Goal: Task Accomplishment & Management: Complete application form

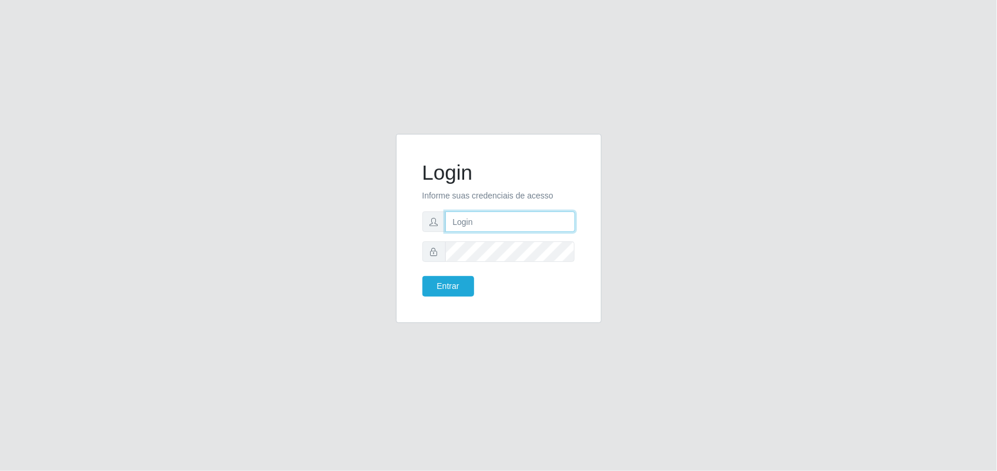
click at [483, 222] on input "text" at bounding box center [510, 222] width 130 height 21
type input "thiagol@bemais"
click at [423, 276] on button "Entrar" at bounding box center [449, 286] width 52 height 21
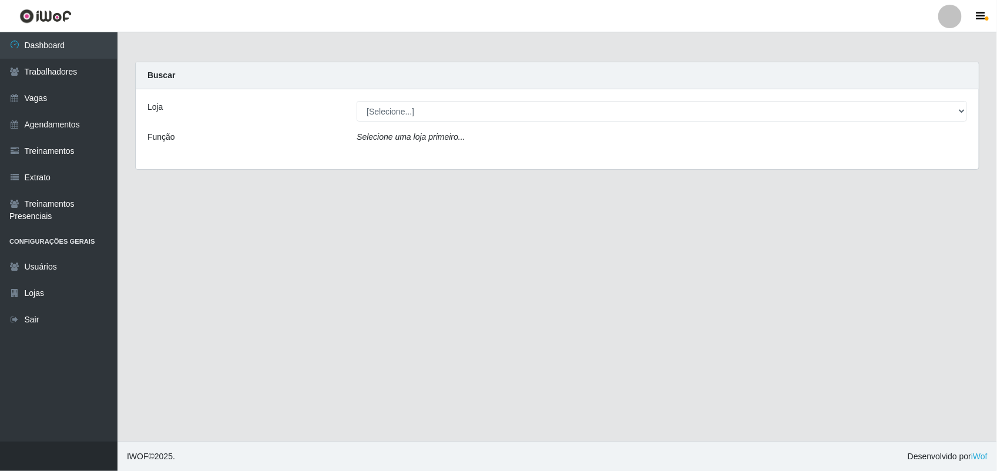
click at [453, 294] on main "Carregando... Buscar Loja [Selecione...] [PERSON_NAME] Função Selecione [PERSON…" at bounding box center [558, 237] width 880 height 410
click at [71, 116] on link "Agendamentos" at bounding box center [59, 125] width 118 height 26
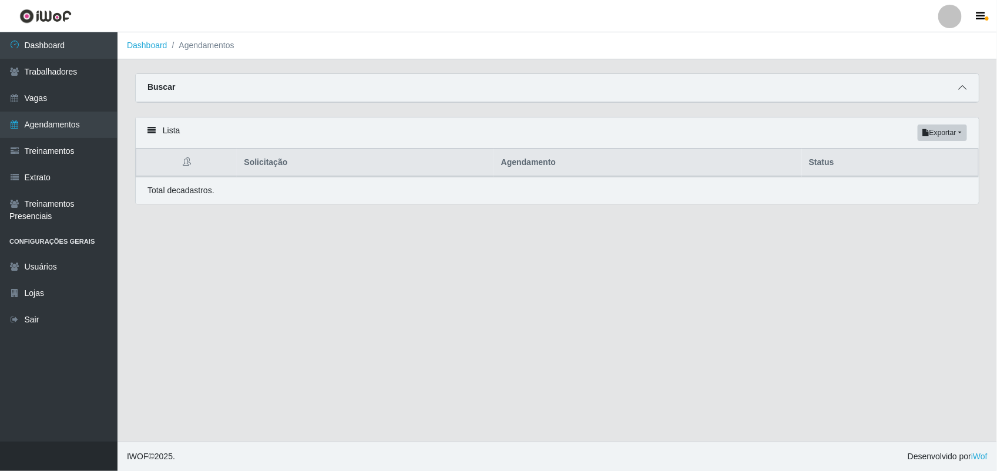
click at [965, 89] on icon at bounding box center [963, 87] width 8 height 8
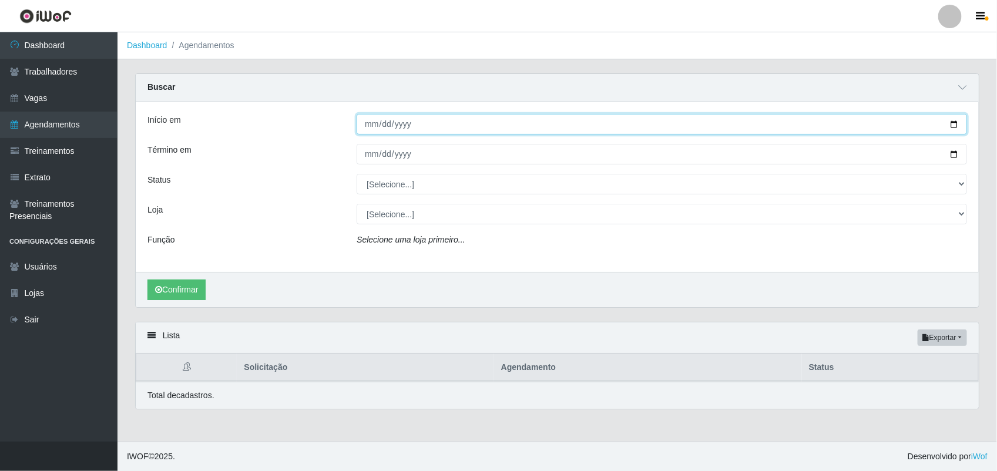
click at [368, 127] on input "Início em" at bounding box center [662, 124] width 611 height 21
type input "[DATE]"
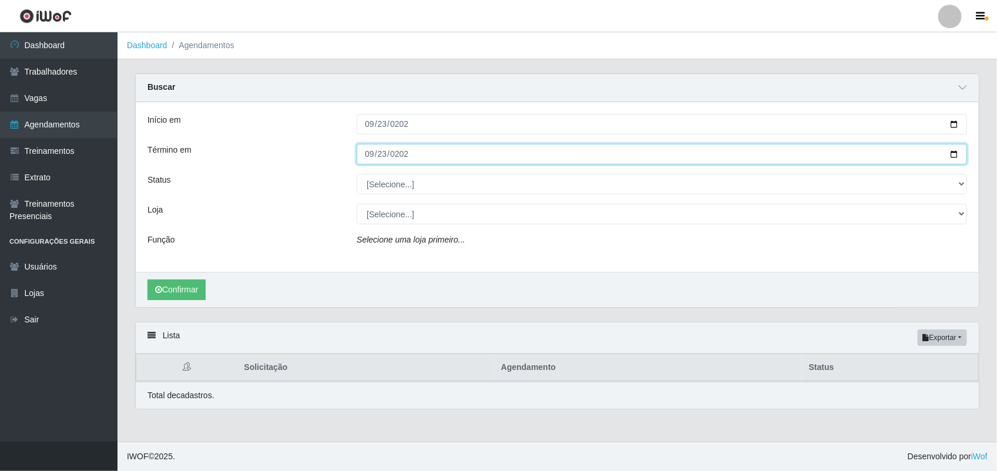
type input "[DATE]"
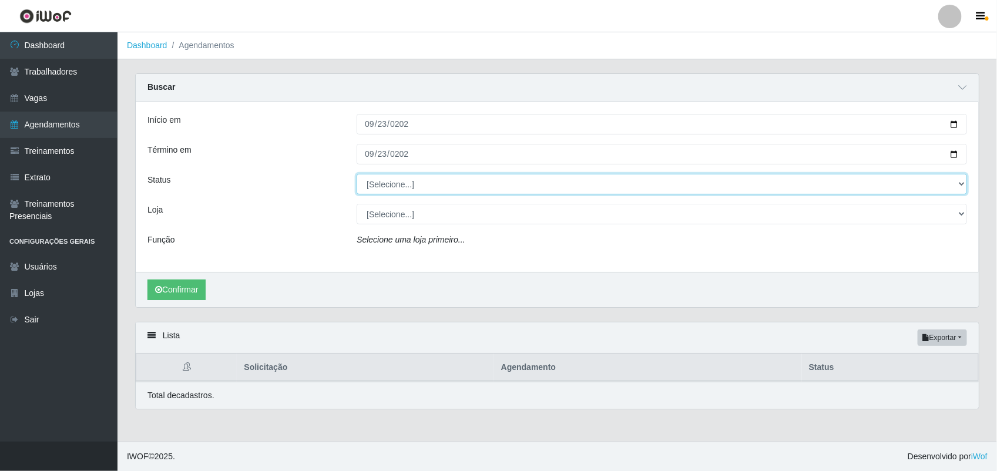
select select "AGENDADO"
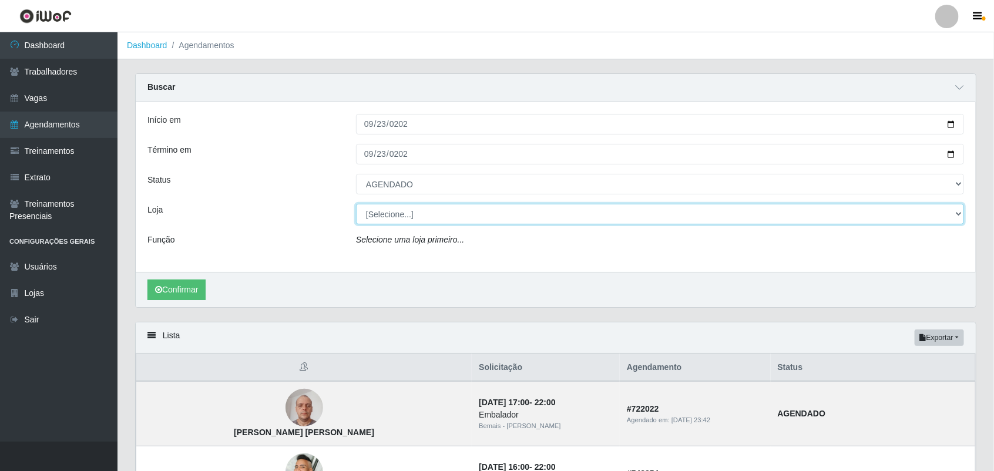
click at [401, 212] on select "[Selecione...] [PERSON_NAME]" at bounding box center [660, 214] width 608 height 21
select select "230"
click at [356, 205] on select "[Selecione...] [PERSON_NAME]" at bounding box center [660, 214] width 608 height 21
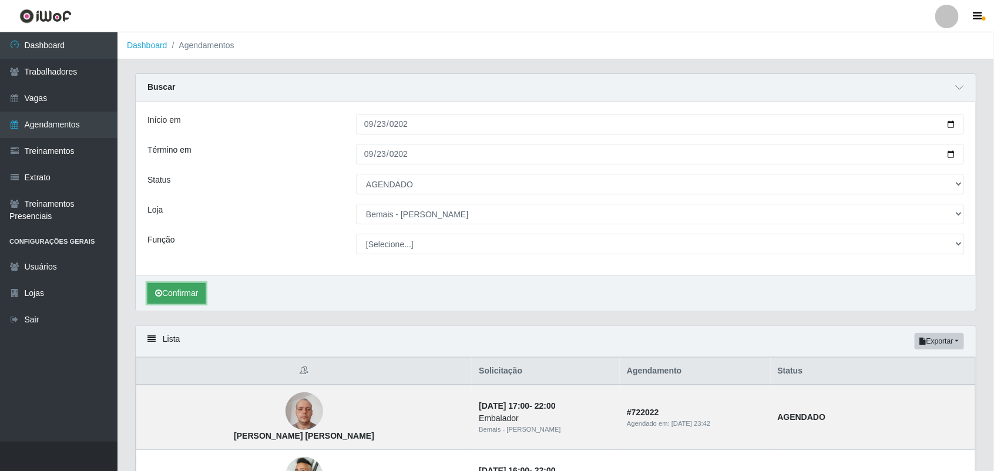
click at [165, 287] on button "Confirmar" at bounding box center [177, 293] width 58 height 21
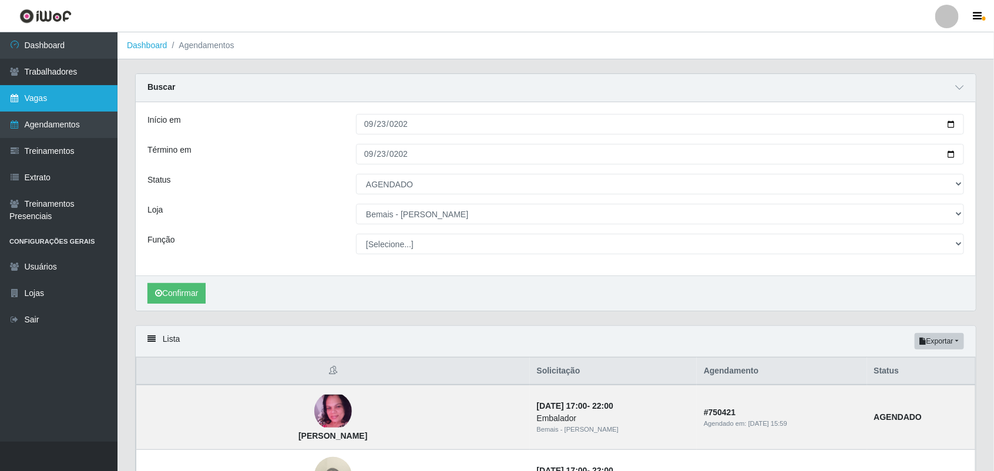
click at [57, 87] on link "Vagas" at bounding box center [59, 98] width 118 height 26
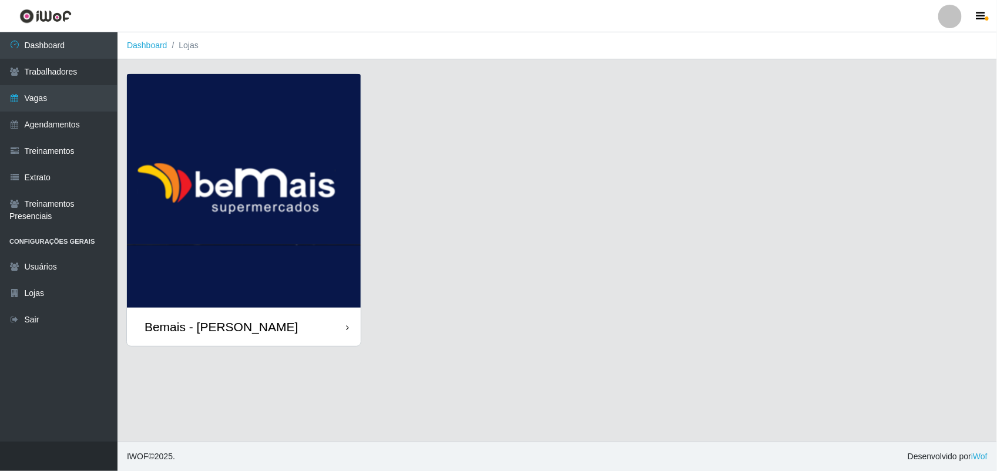
click at [288, 189] on img at bounding box center [244, 191] width 234 height 234
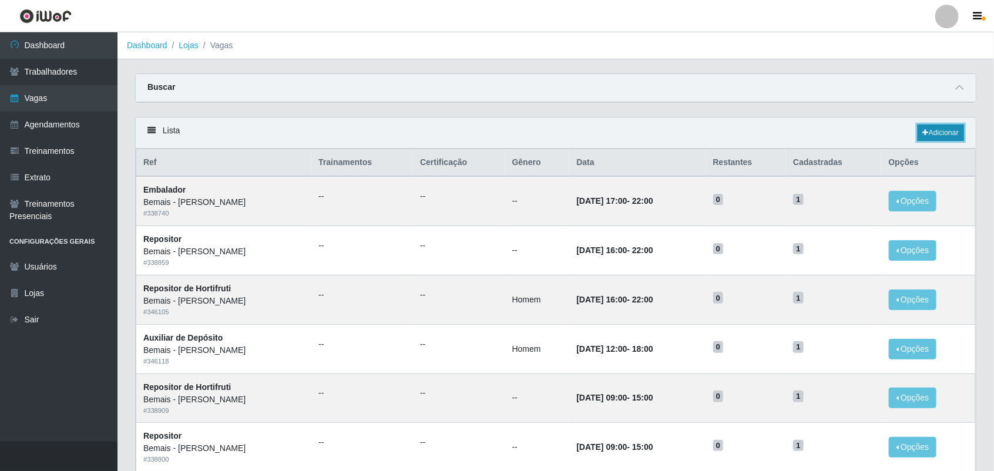
click at [918, 126] on link "Adicionar" at bounding box center [941, 133] width 46 height 16
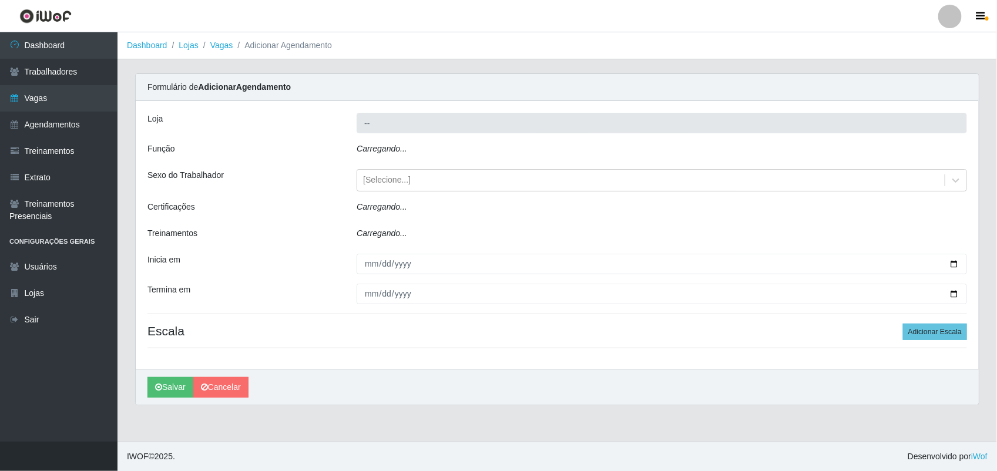
type input "Bemais - [PERSON_NAME]"
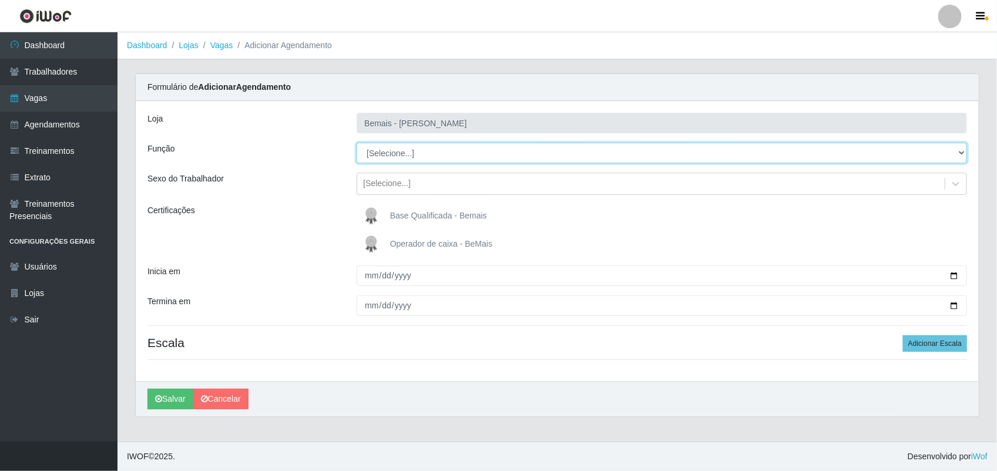
click at [478, 157] on select "[Selecione...] ASG ASG + ASG ++ Auxiliar de Depósito Auxiliar de Depósito + Aux…" at bounding box center [662, 153] width 611 height 21
select select "109"
click at [357, 143] on select "[Selecione...] ASG ASG + ASG ++ Auxiliar de Depósito Auxiliar de Depósito + Aux…" at bounding box center [662, 153] width 611 height 21
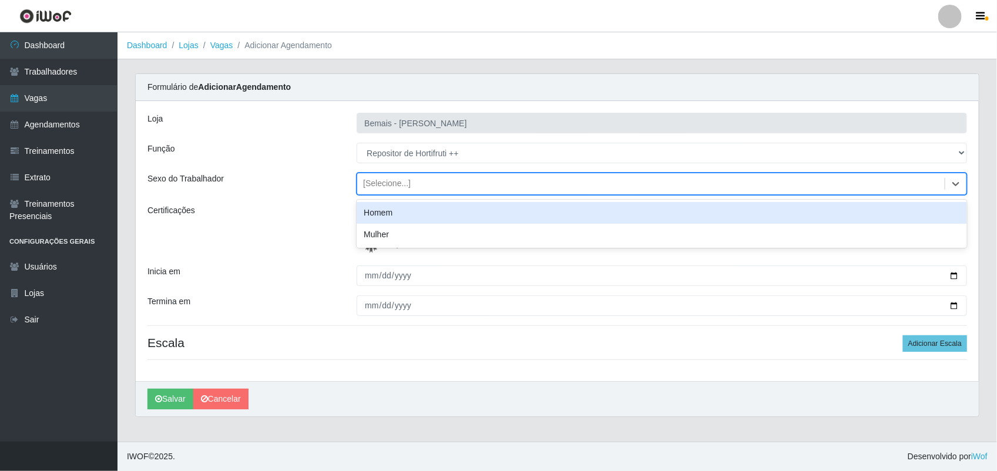
click at [407, 192] on div "[Selecione...]" at bounding box center [651, 184] width 588 height 19
click at [411, 209] on div "Homem" at bounding box center [662, 213] width 611 height 22
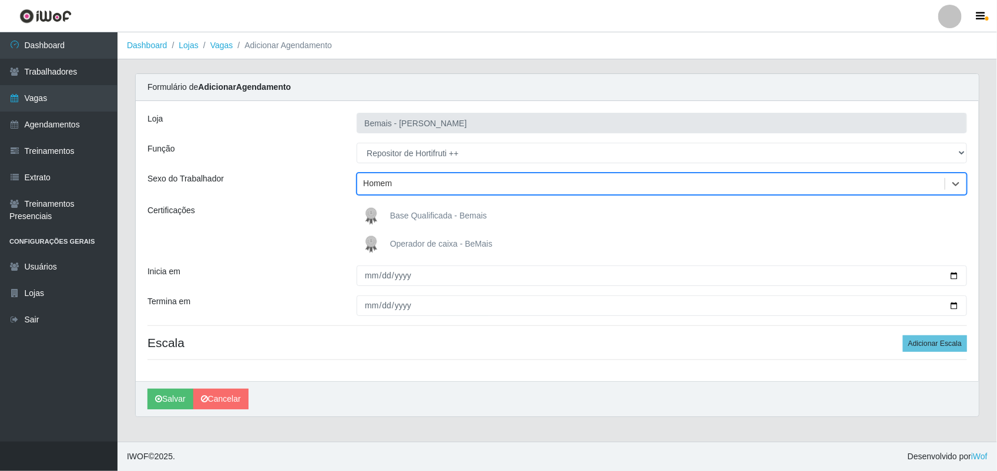
click at [411, 209] on label "Base Qualificada - Bemais" at bounding box center [424, 217] width 128 height 24
click at [0, 0] on input "Base Qualificada - Bemais" at bounding box center [0, 0] width 0 height 0
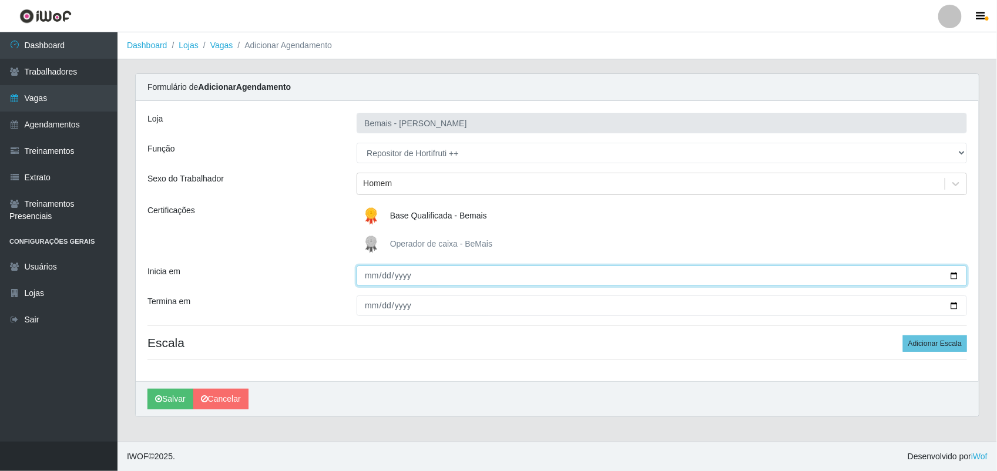
click at [371, 277] on input "Inicia em" at bounding box center [662, 276] width 611 height 21
type input "[DATE]"
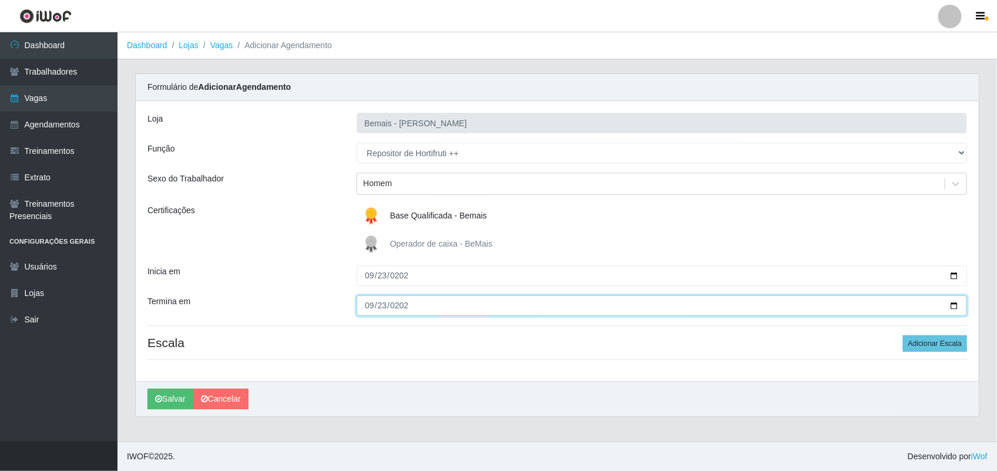
type input "[DATE]"
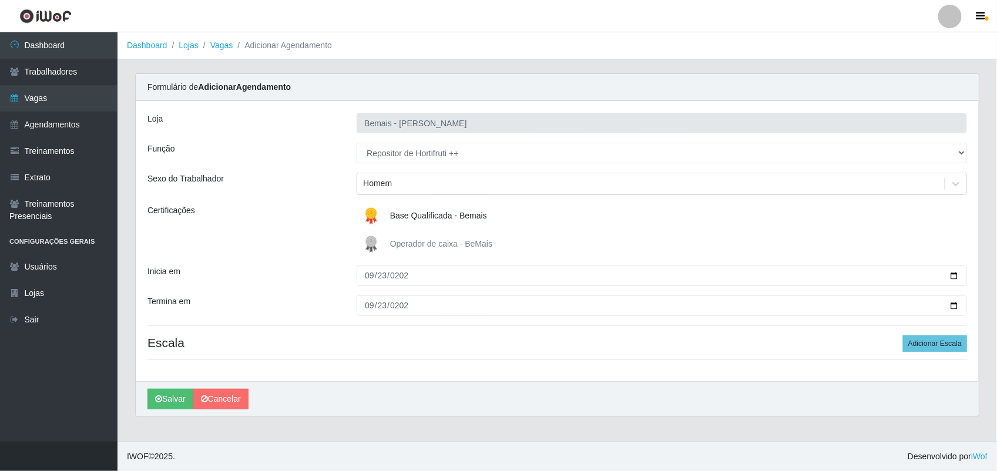
click at [386, 318] on div "[PERSON_NAME] Função [Selecione...] ASG ASG + ASG ++ Auxiliar de Depósito Auxil…" at bounding box center [557, 241] width 843 height 280
click at [926, 347] on button "Adicionar Escala" at bounding box center [935, 344] width 64 height 16
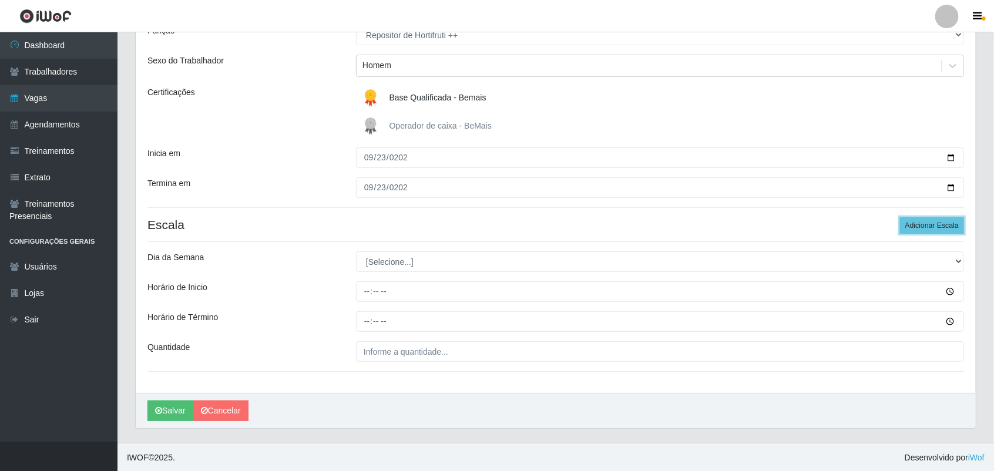
scroll to position [120, 0]
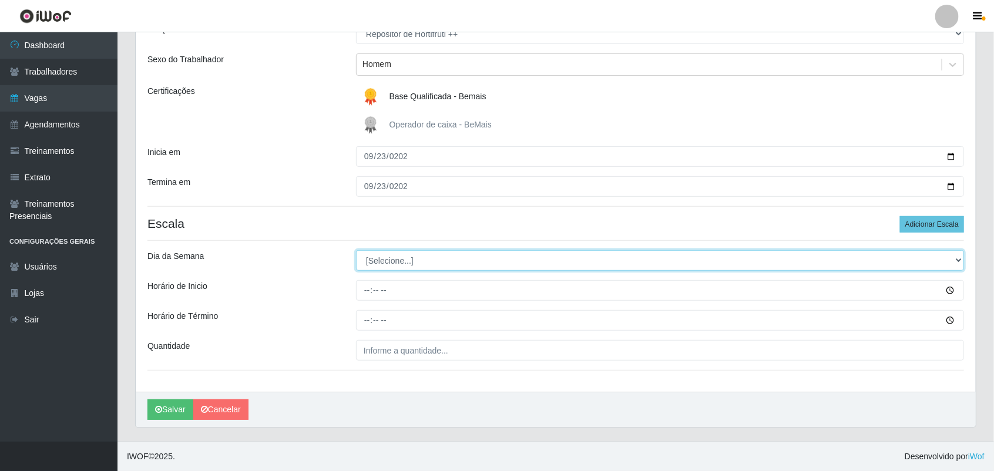
click at [394, 266] on select "[Selecione...] Segunda Terça Quarta Quinta Sexta Sábado Domingo" at bounding box center [660, 260] width 608 height 21
select select "2"
click at [356, 250] on select "[Selecione...] Segunda Terça Quarta Quinta Sexta Sábado Domingo" at bounding box center [660, 260] width 608 height 21
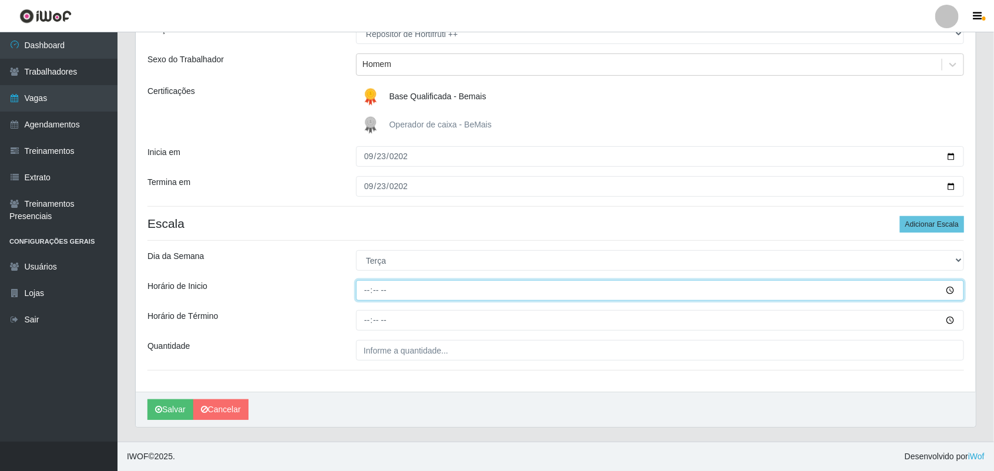
click at [366, 287] on input "Horário de Inicio" at bounding box center [660, 290] width 608 height 21
type input "16:00"
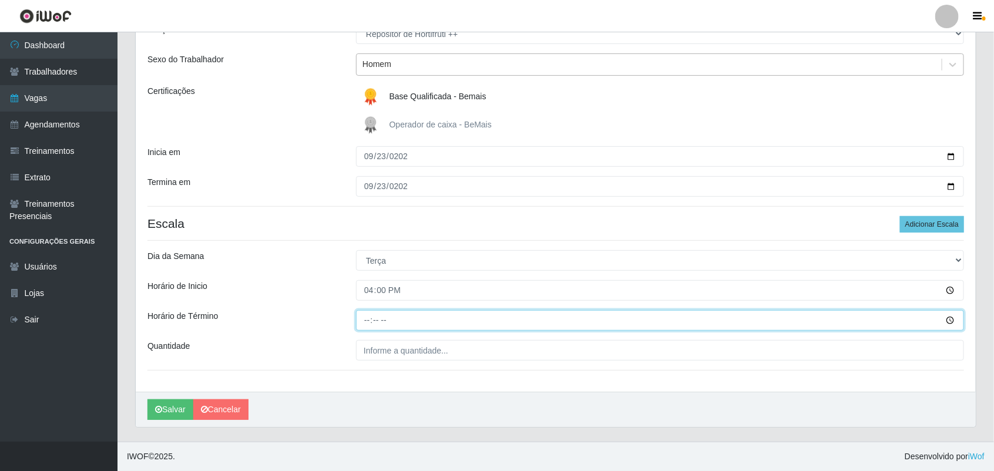
type input "22:00"
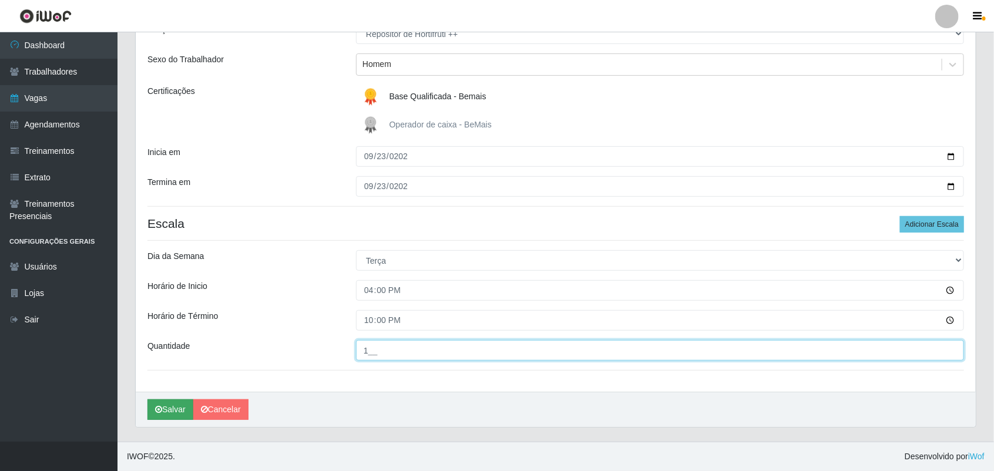
type input "1__"
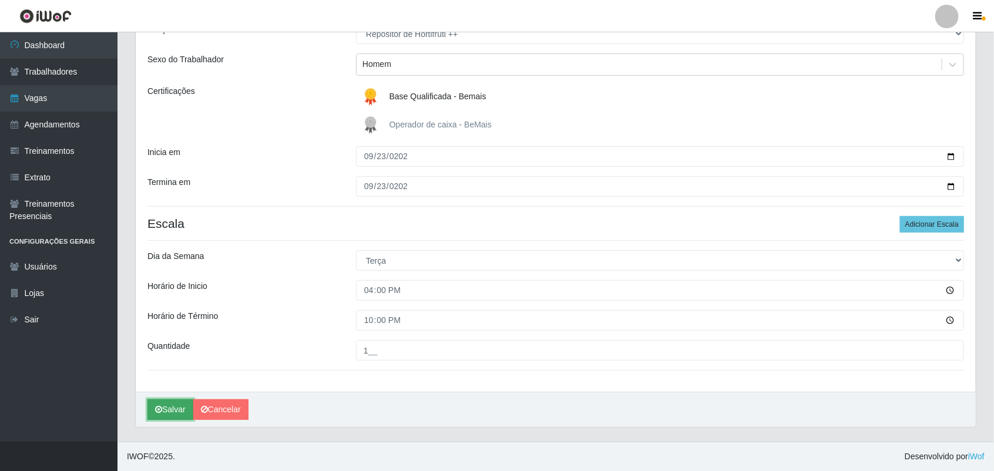
click at [151, 413] on button "Salvar" at bounding box center [171, 410] width 46 height 21
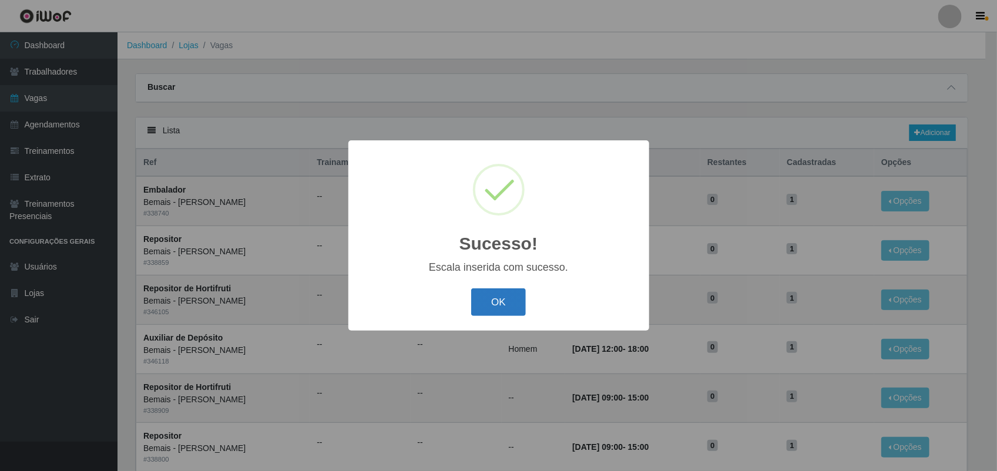
click at [522, 300] on button "OK" at bounding box center [498, 303] width 55 height 28
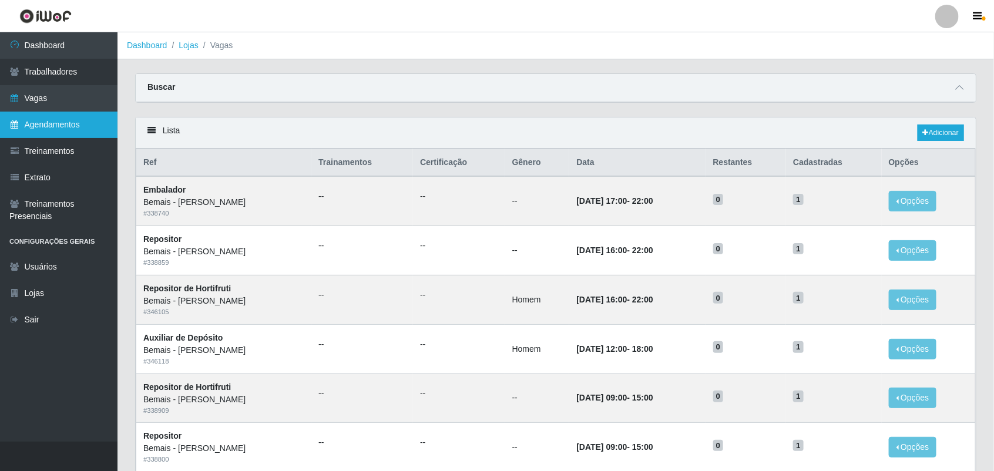
click at [58, 116] on link "Agendamentos" at bounding box center [59, 125] width 118 height 26
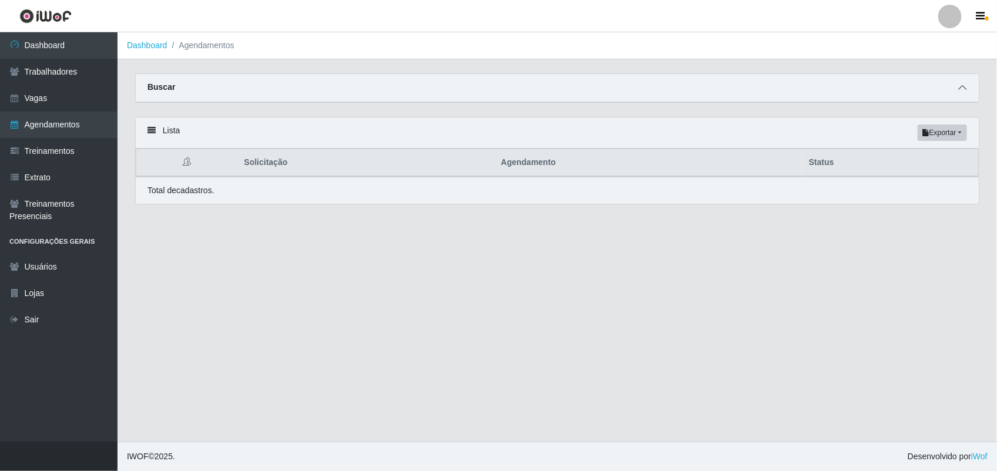
click at [961, 83] on icon at bounding box center [963, 87] width 8 height 8
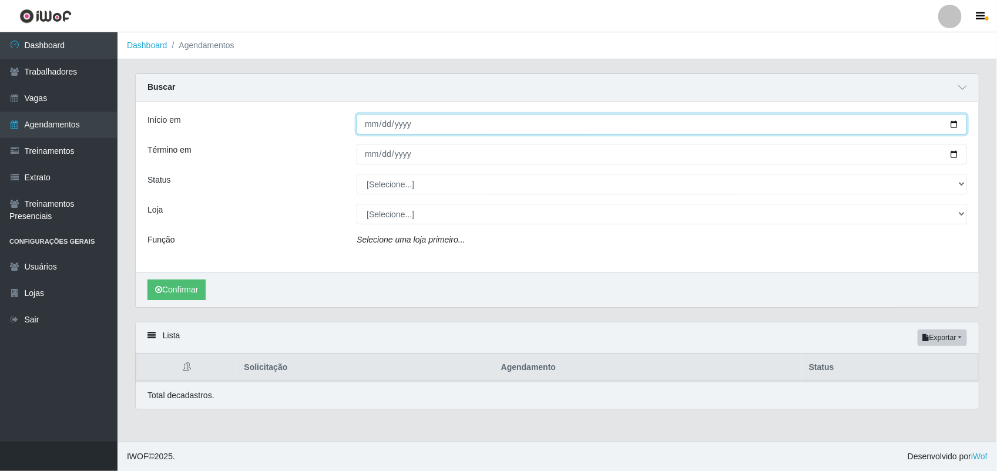
click at [369, 123] on input "Início em" at bounding box center [662, 124] width 611 height 21
type input "[DATE]"
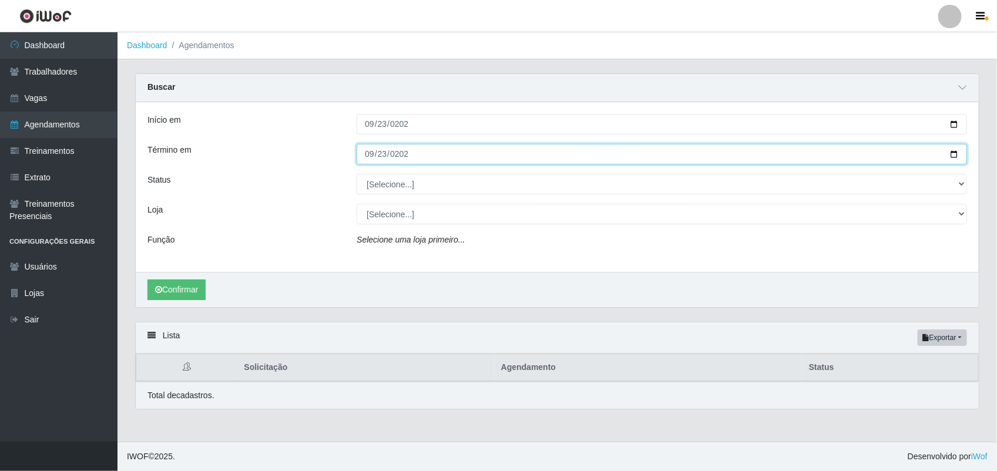
type input "[DATE]"
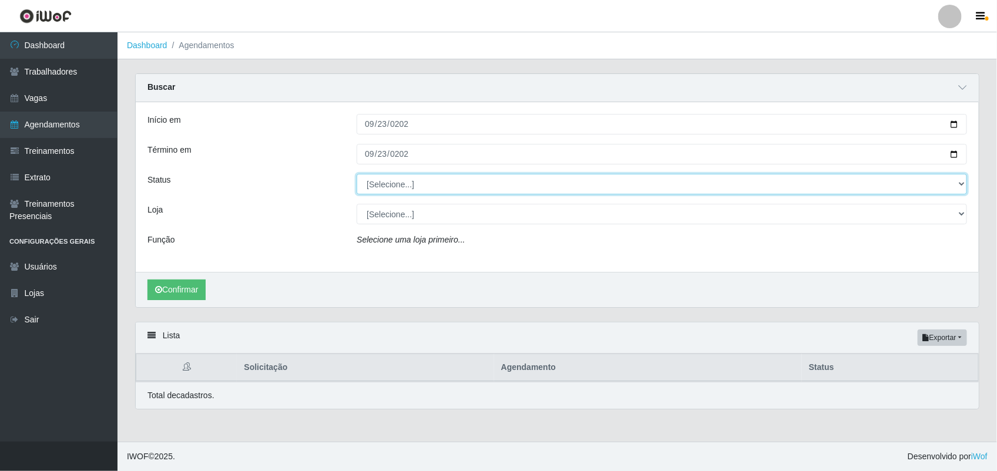
select select "AGENDADO"
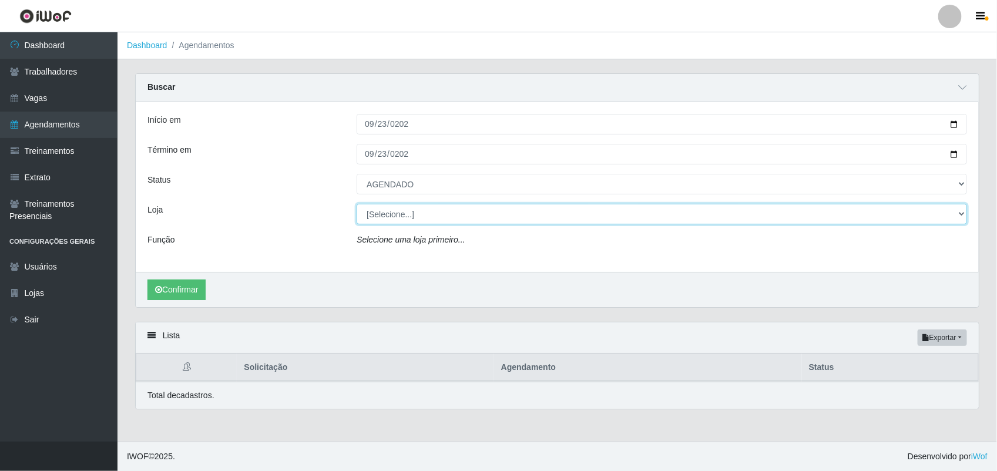
click at [422, 216] on select "[Selecione...] [PERSON_NAME]" at bounding box center [662, 214] width 611 height 21
select select "230"
click at [357, 205] on select "[Selecione...] [PERSON_NAME]" at bounding box center [662, 214] width 611 height 21
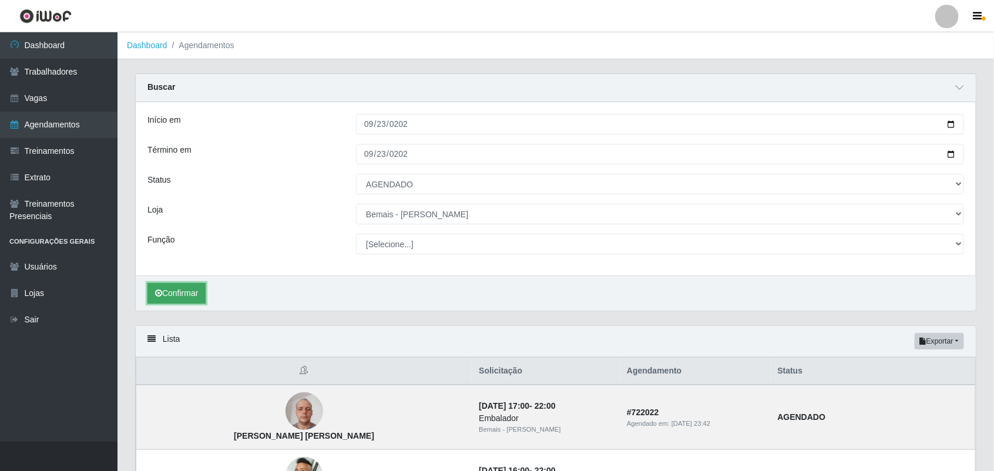
click at [195, 297] on button "Confirmar" at bounding box center [177, 293] width 58 height 21
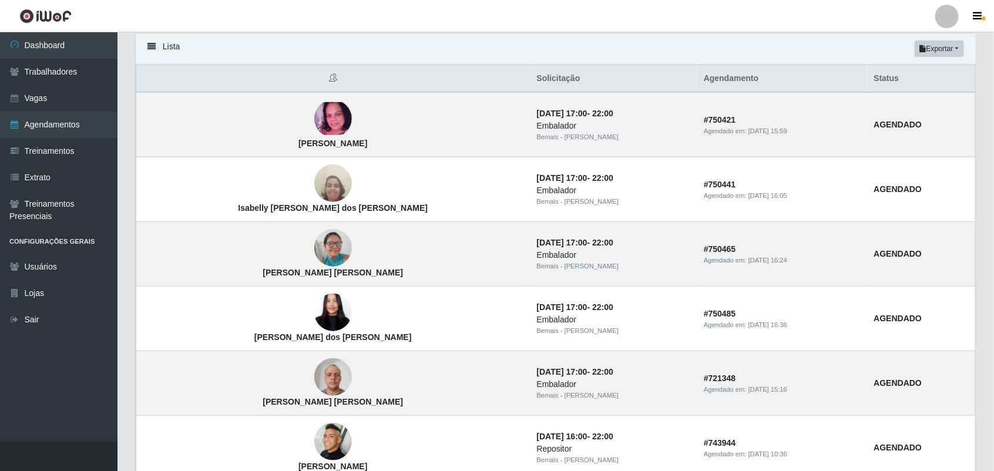
scroll to position [283, 0]
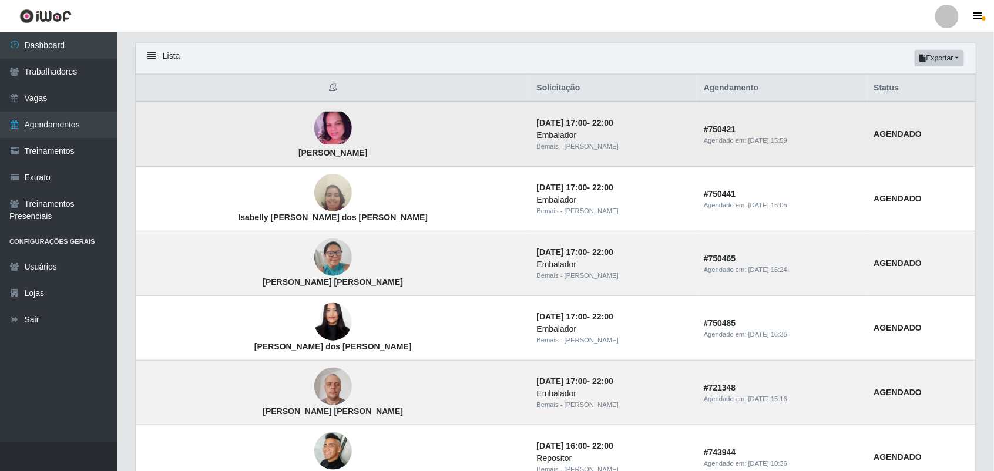
click at [314, 141] on img at bounding box center [333, 128] width 38 height 33
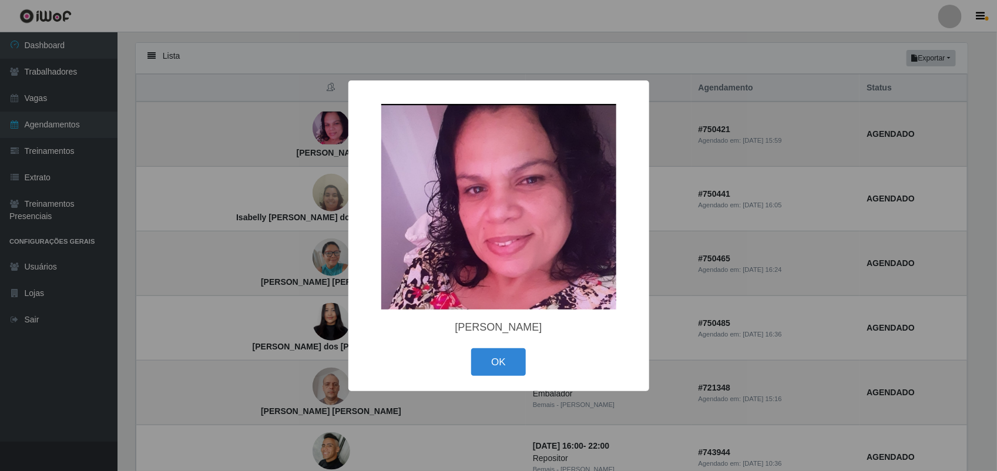
click at [291, 141] on div "× [PERSON_NAME] OK Cancel" at bounding box center [498, 235] width 997 height 471
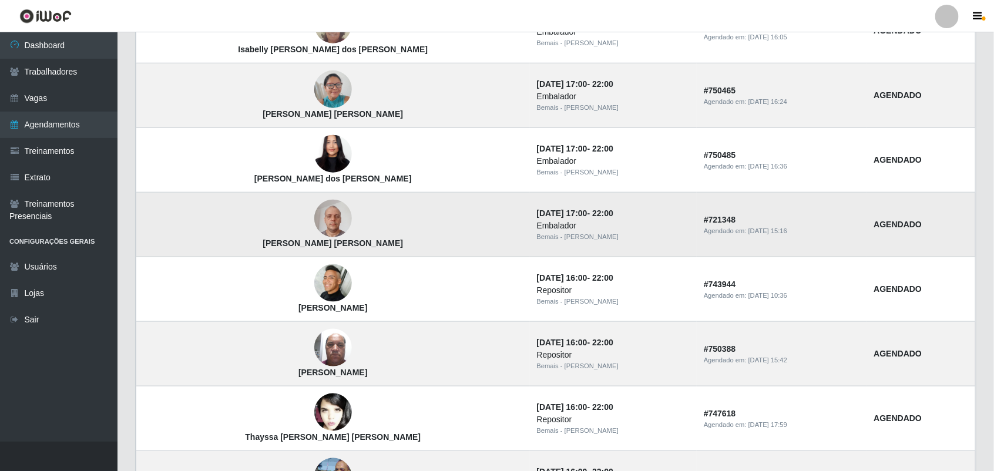
scroll to position [471, 0]
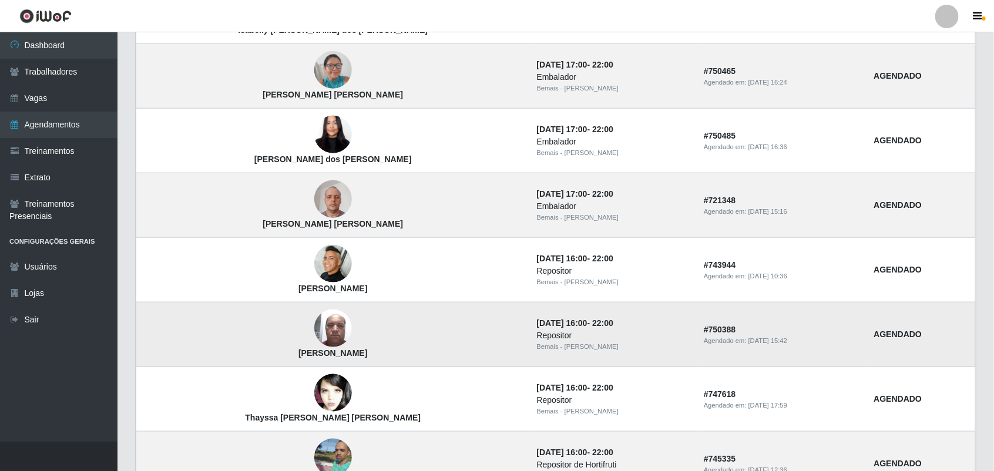
click at [314, 324] on img at bounding box center [333, 329] width 38 height 50
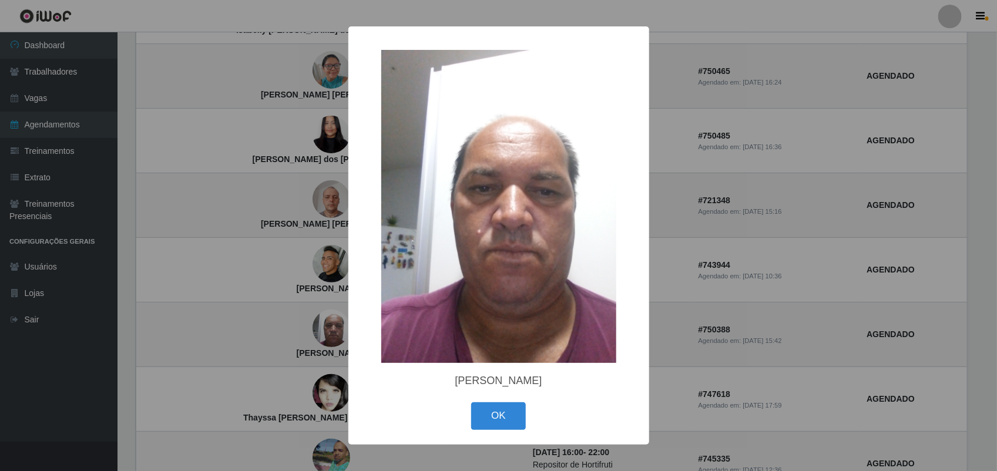
click at [253, 206] on div "× [PERSON_NAME] OK Cancel" at bounding box center [498, 235] width 997 height 471
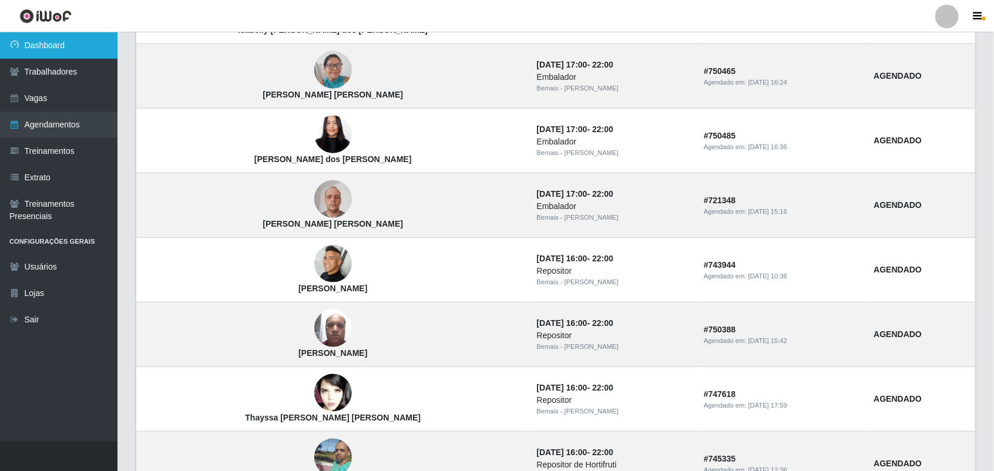
click at [92, 57] on link "Dashboard" at bounding box center [59, 45] width 118 height 26
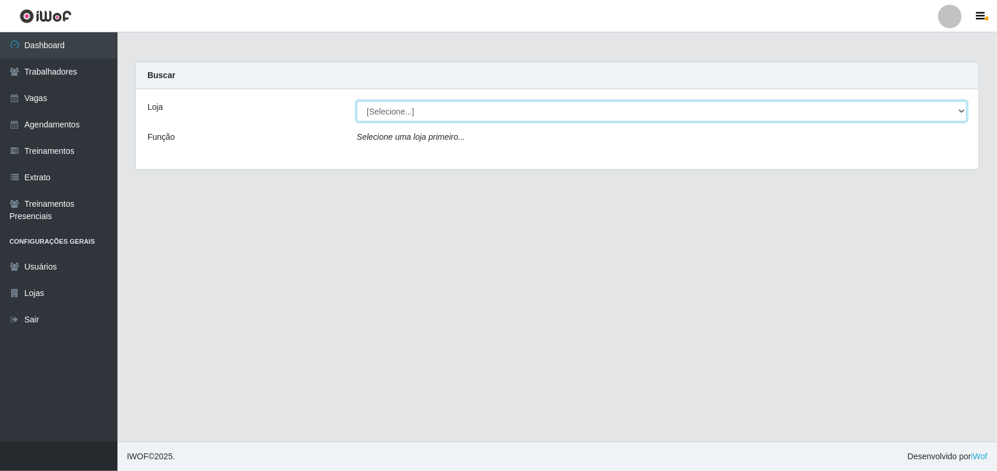
click at [425, 103] on select "[Selecione...] [PERSON_NAME]" at bounding box center [662, 111] width 611 height 21
select select "230"
click at [357, 101] on select "[Selecione...] [PERSON_NAME]" at bounding box center [662, 111] width 611 height 21
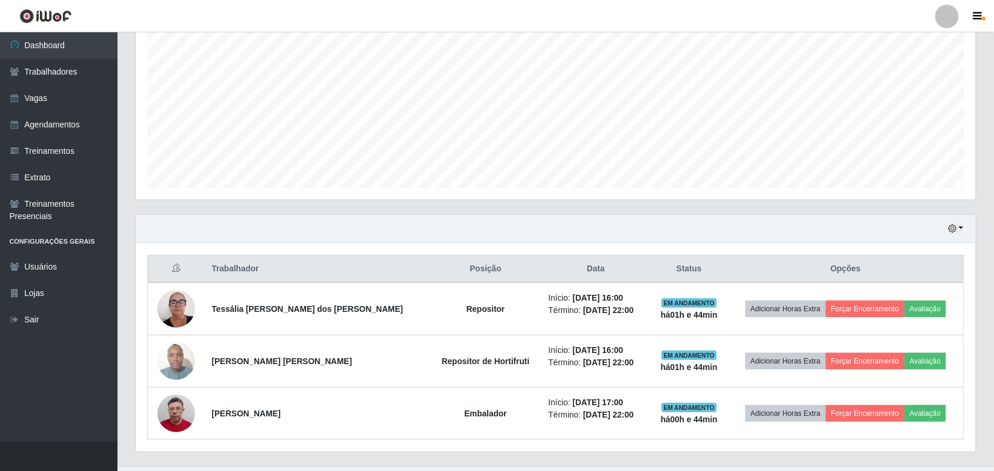
scroll to position [259, 0]
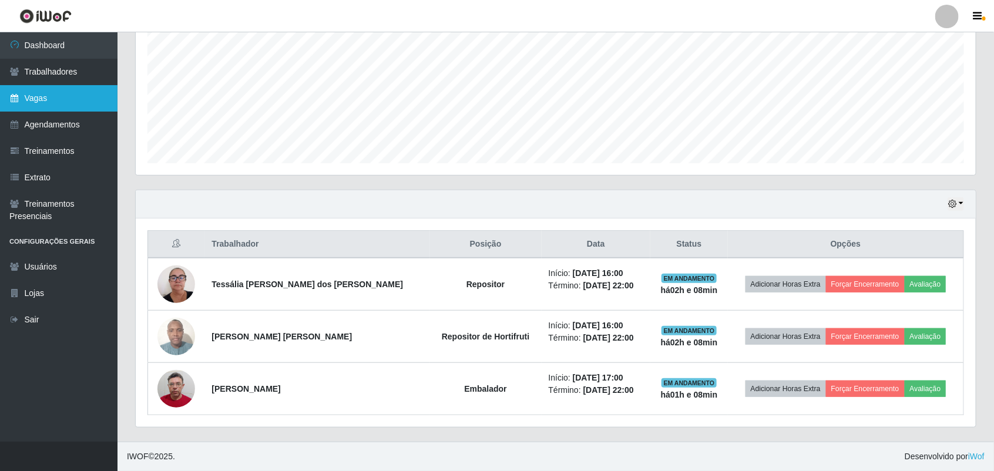
click at [87, 85] on link "Vagas" at bounding box center [59, 98] width 118 height 26
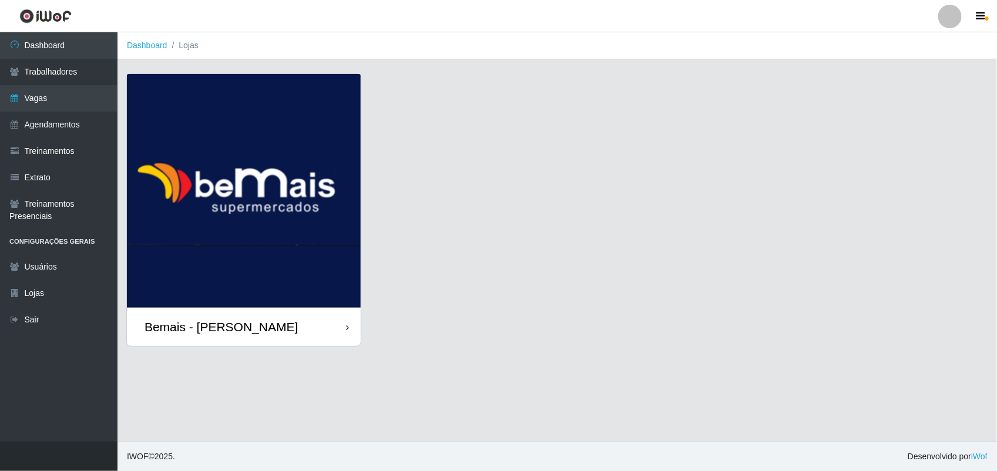
click at [280, 182] on img at bounding box center [244, 191] width 234 height 234
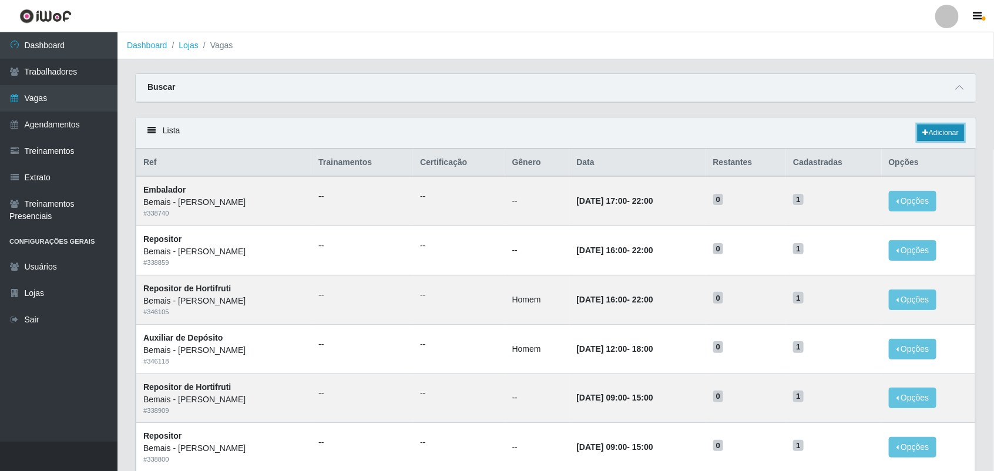
click at [947, 136] on link "Adicionar" at bounding box center [941, 133] width 46 height 16
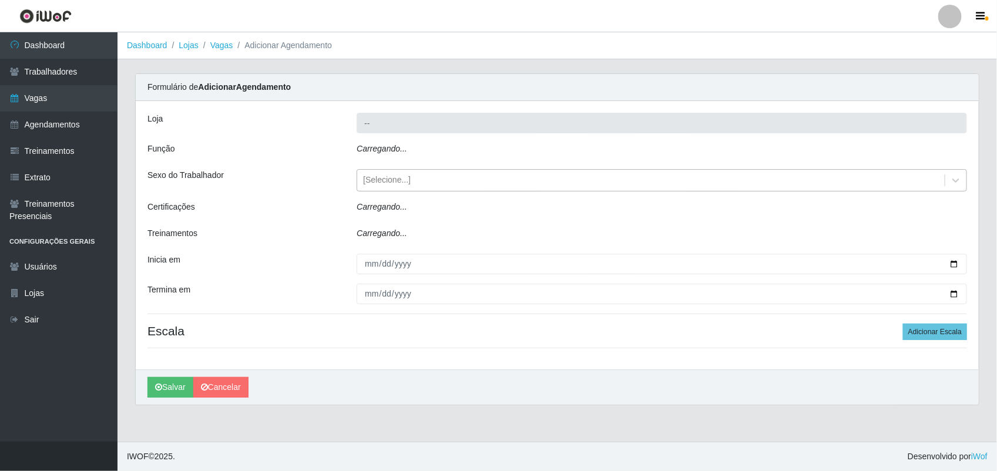
type input "Bemais - [PERSON_NAME]"
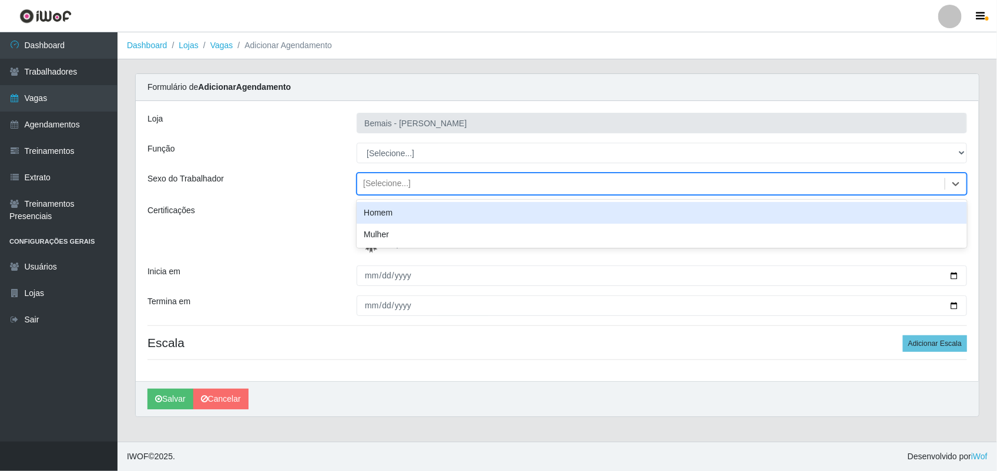
click at [394, 175] on div "[Selecione...]" at bounding box center [651, 184] width 588 height 19
click at [412, 216] on div "Homem" at bounding box center [662, 213] width 611 height 22
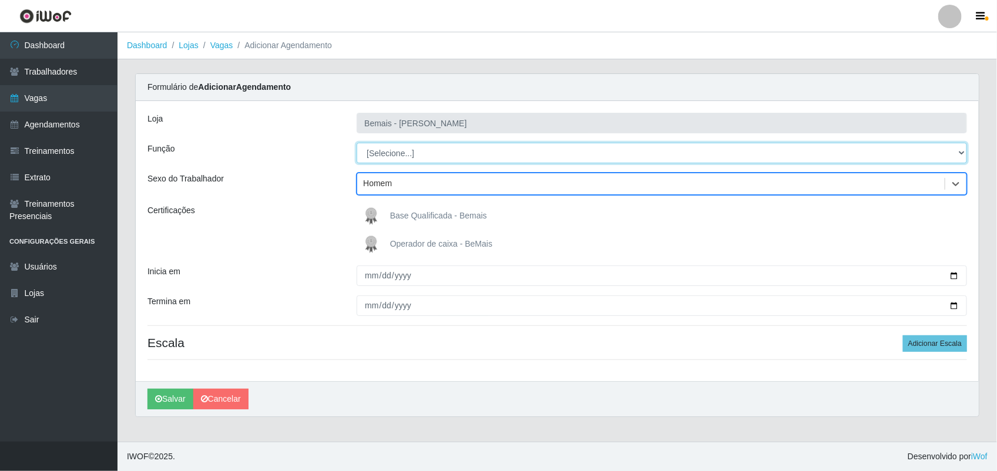
click at [413, 162] on select "[Selecione...] ASG ASG + ASG ++ Auxiliar de Depósito Auxiliar de Depósito + Aux…" at bounding box center [662, 153] width 611 height 21
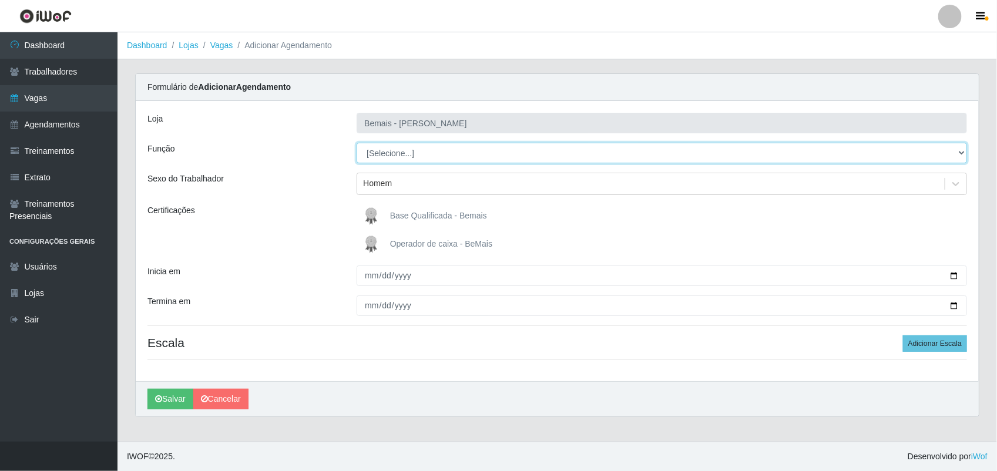
select select "24"
click at [357, 143] on select "[Selecione...] ASG ASG + ASG ++ Auxiliar de Depósito Auxiliar de Depósito + Aux…" at bounding box center [662, 153] width 611 height 21
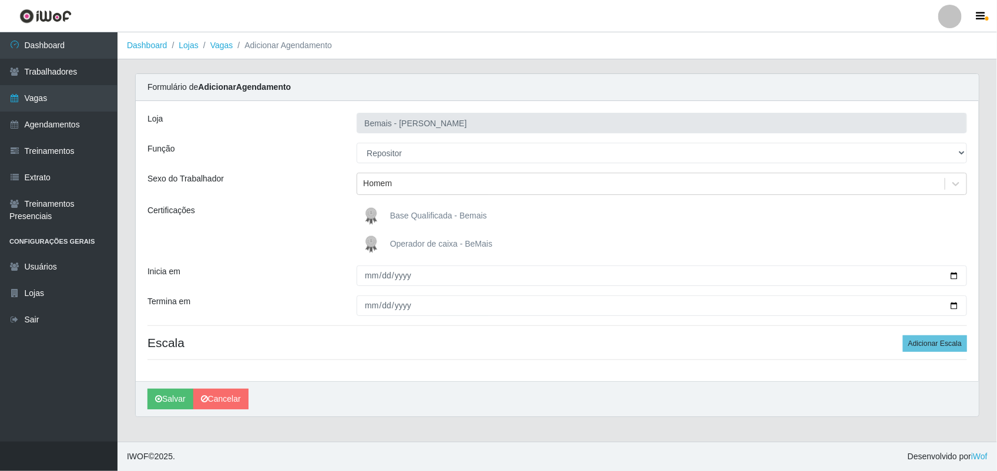
click at [368, 207] on img at bounding box center [374, 217] width 28 height 24
click at [0, 0] on input "Base Qualificada - Bemais" at bounding box center [0, 0] width 0 height 0
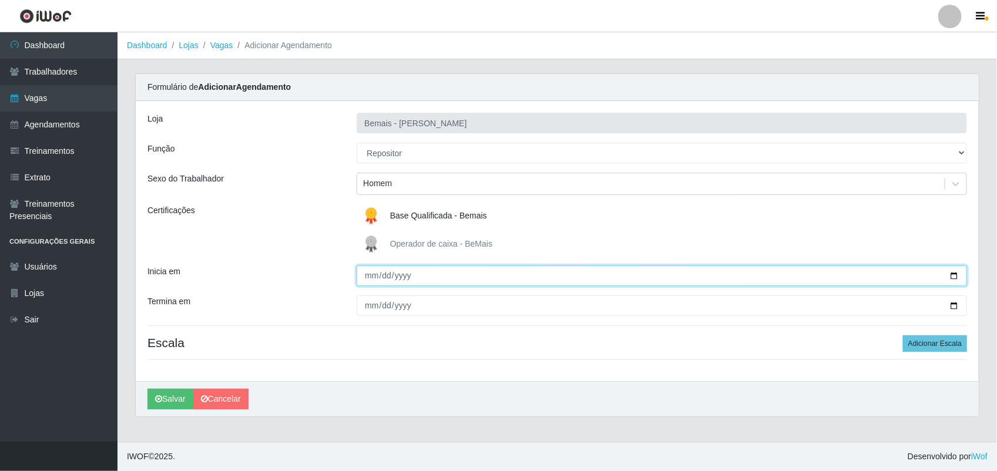
click at [370, 277] on input "Inicia em" at bounding box center [662, 276] width 611 height 21
type input "[PHONE_NUMBER]"
type input "[DATE]"
click at [370, 277] on input "[DATE]" at bounding box center [662, 276] width 611 height 21
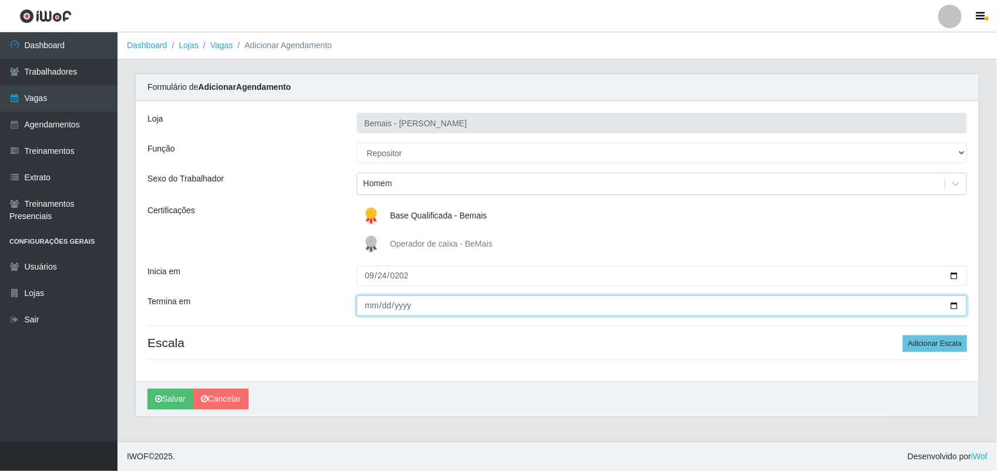
click at [368, 303] on input "Termina em" at bounding box center [662, 306] width 611 height 21
type input "[DATE]"
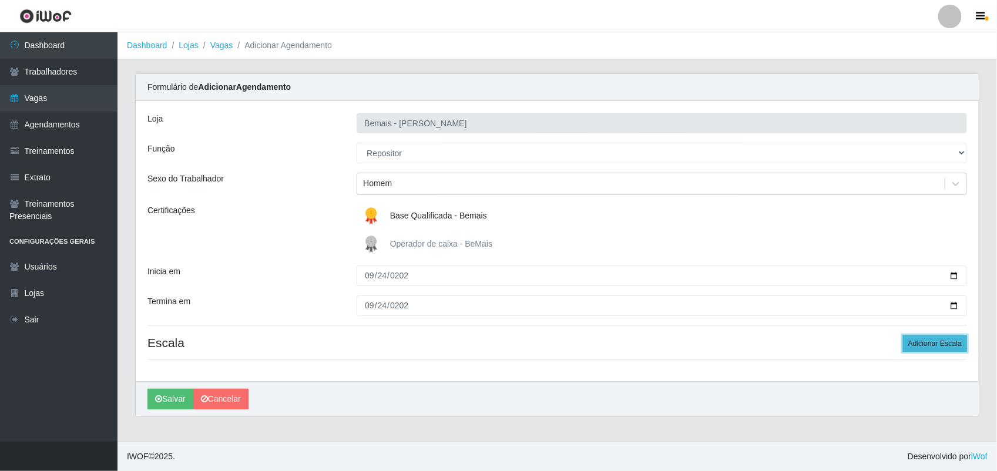
click at [941, 341] on button "Adicionar Escala" at bounding box center [935, 344] width 64 height 16
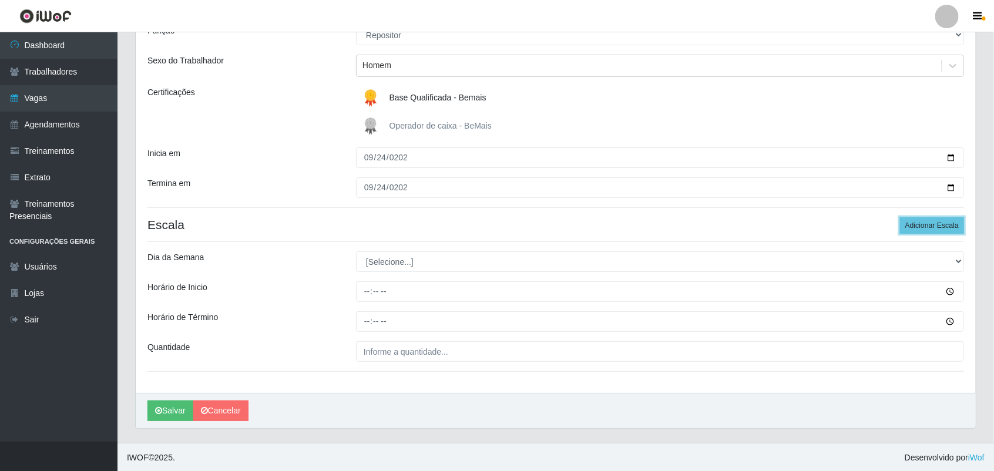
scroll to position [120, 0]
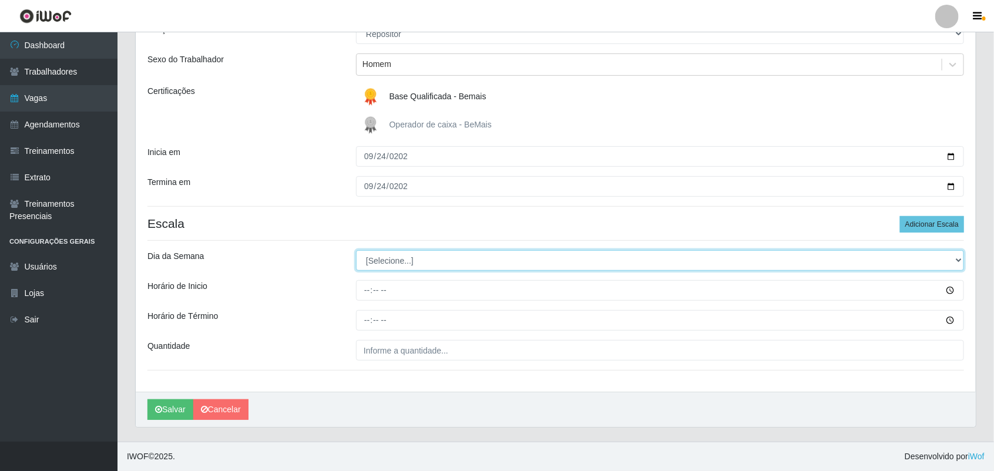
click at [433, 250] on select "[Selecione...] Segunda Terça Quarta Quinta Sexta Sábado Domingo" at bounding box center [660, 260] width 608 height 21
select select "3"
click at [356, 250] on select "[Selecione...] Segunda Terça Quarta Quinta Sexta Sábado Domingo" at bounding box center [660, 260] width 608 height 21
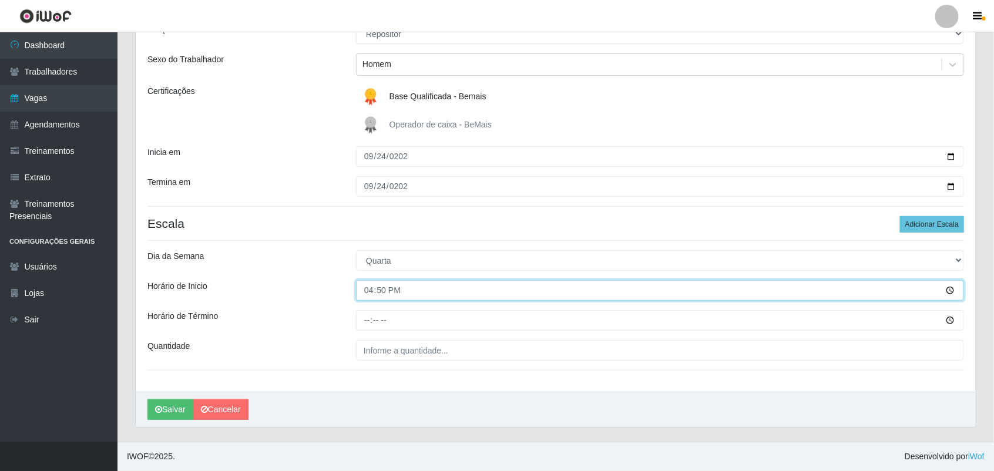
type input "16:00"
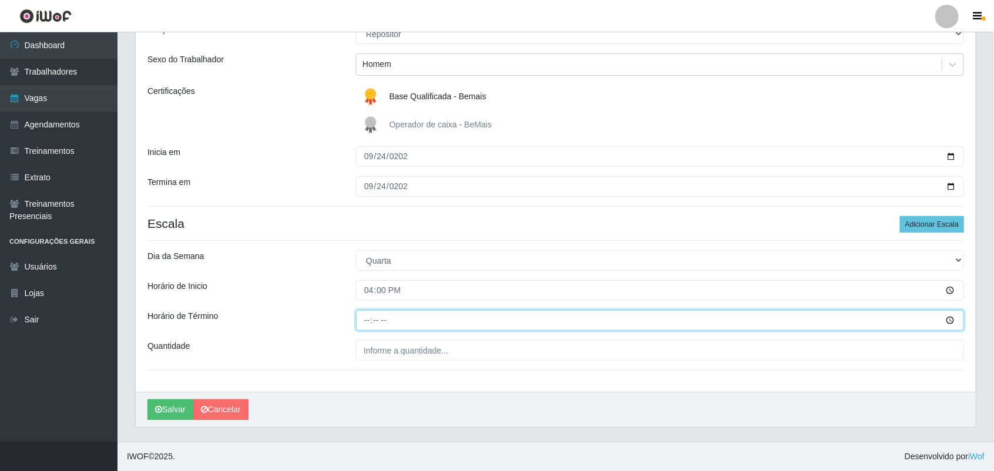
type input "22:00"
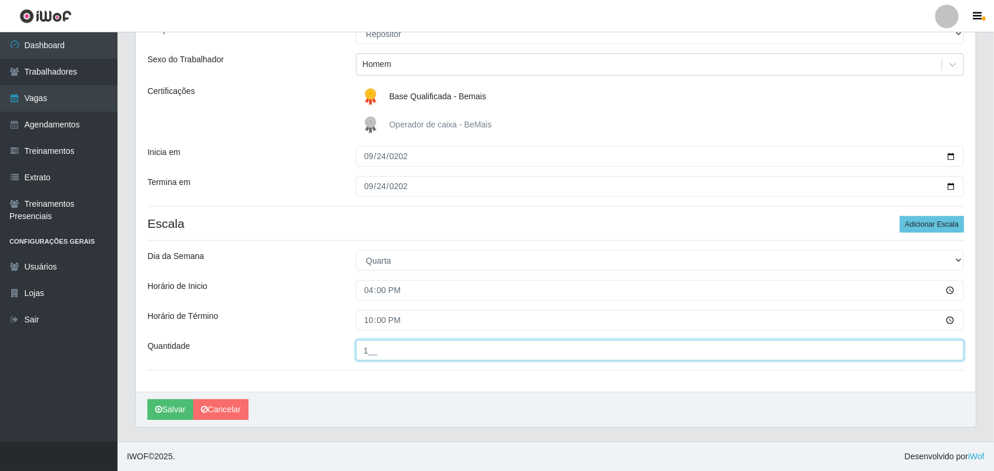
type input "1__"
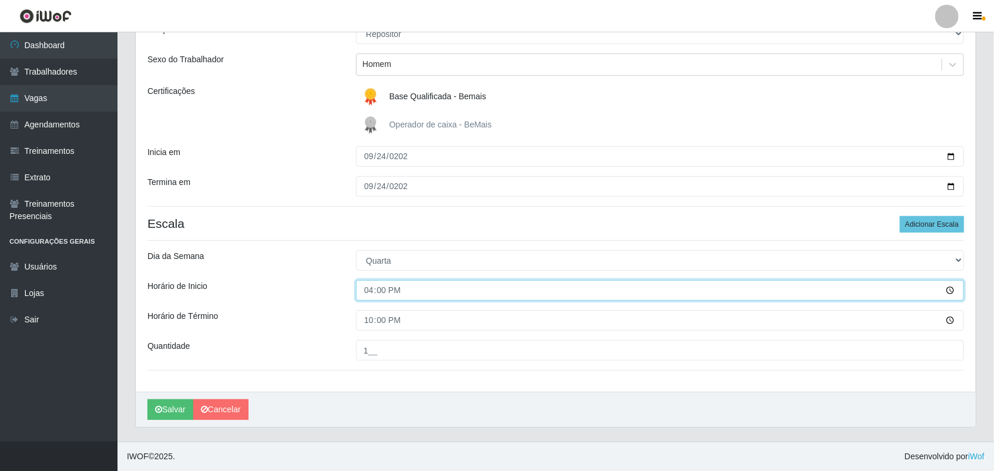
click at [366, 292] on input "16:00" at bounding box center [660, 290] width 608 height 21
type input "09:00"
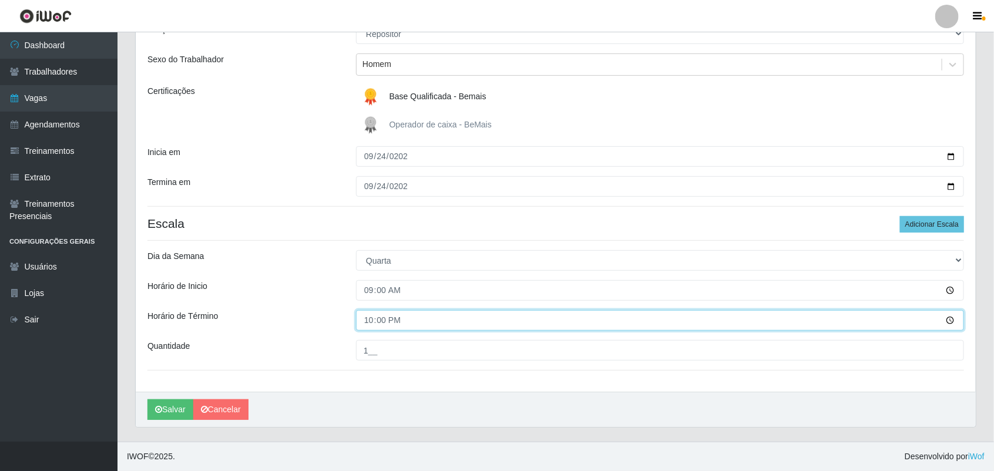
click at [364, 319] on input "22:00" at bounding box center [660, 320] width 608 height 21
type input "15:00"
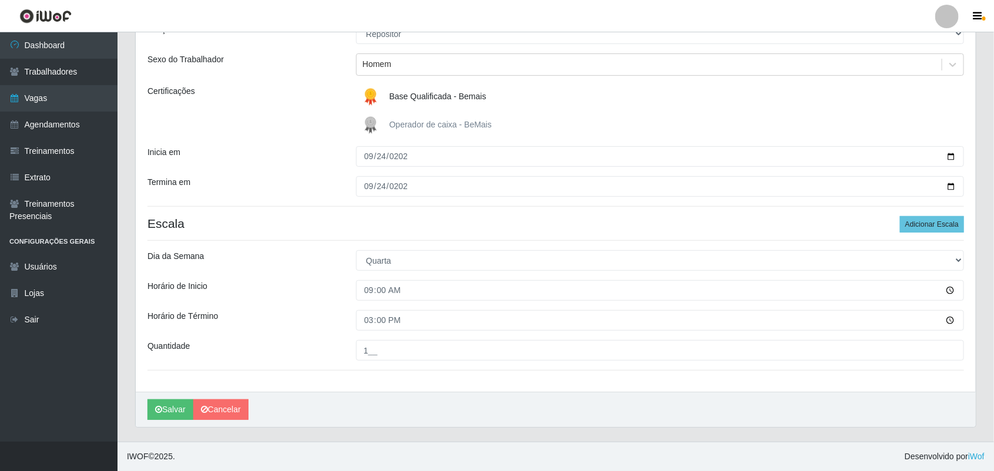
click at [447, 404] on div "[PERSON_NAME]" at bounding box center [556, 409] width 840 height 35
click at [156, 404] on button "Salvar" at bounding box center [171, 410] width 46 height 21
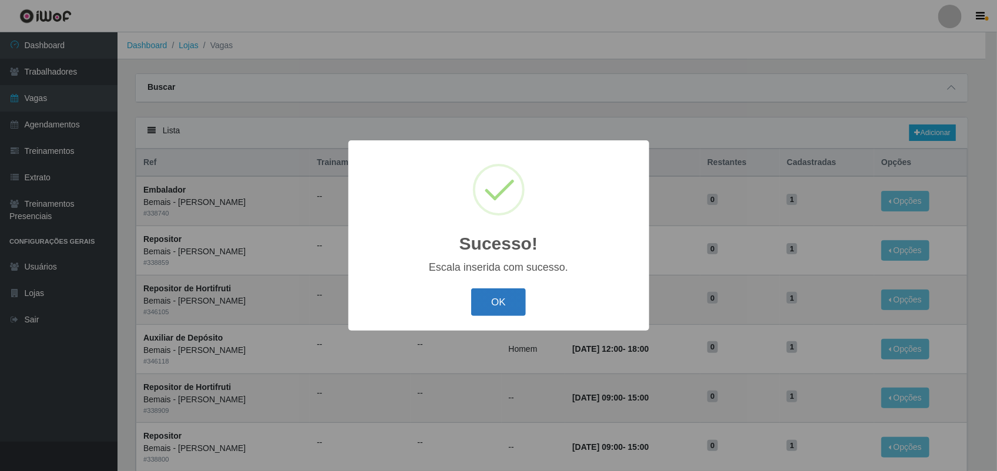
click at [501, 307] on button "OK" at bounding box center [498, 303] width 55 height 28
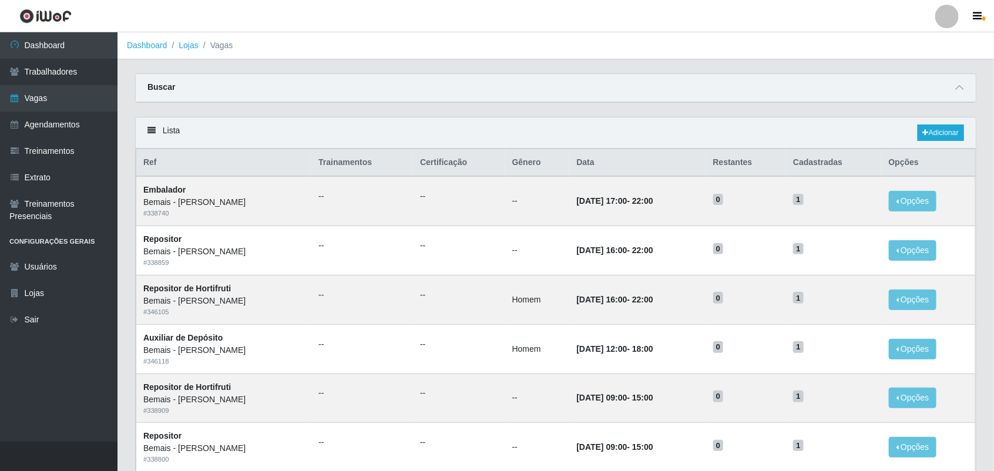
click at [505, 307] on td "Homem" at bounding box center [537, 299] width 65 height 49
